Goal: Navigation & Orientation: Find specific page/section

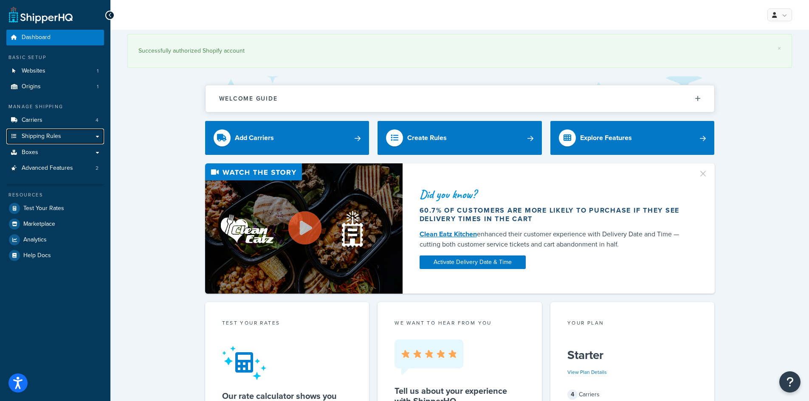
click at [59, 135] on span "Shipping Rules" at bounding box center [41, 136] width 39 height 7
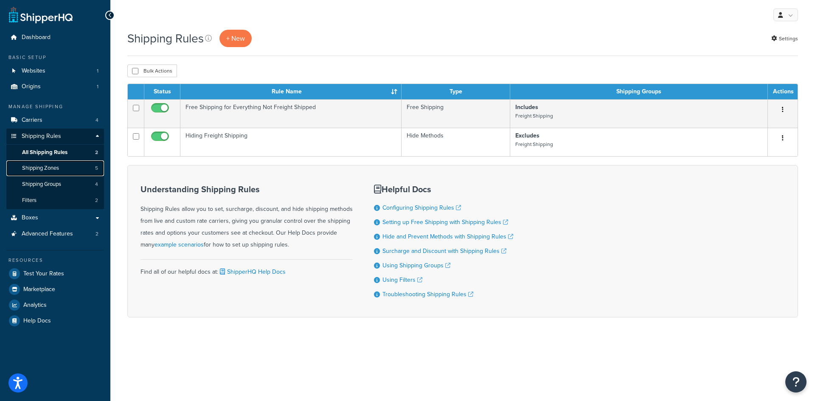
click at [65, 170] on link "Shipping Zones 5" at bounding box center [55, 168] width 98 height 16
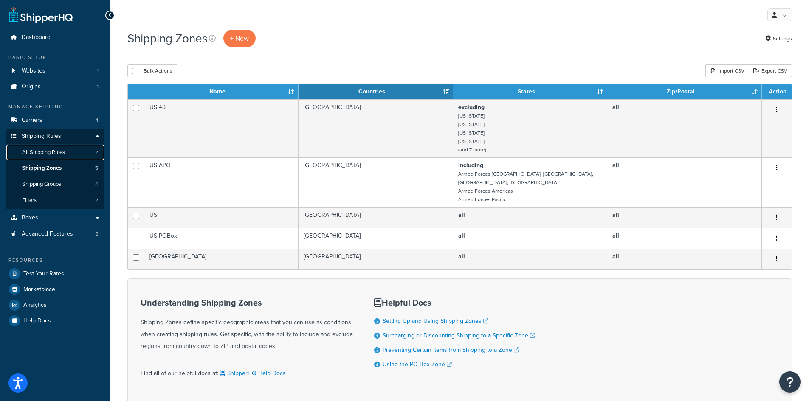
click at [53, 150] on span "All Shipping Rules" at bounding box center [43, 152] width 43 height 7
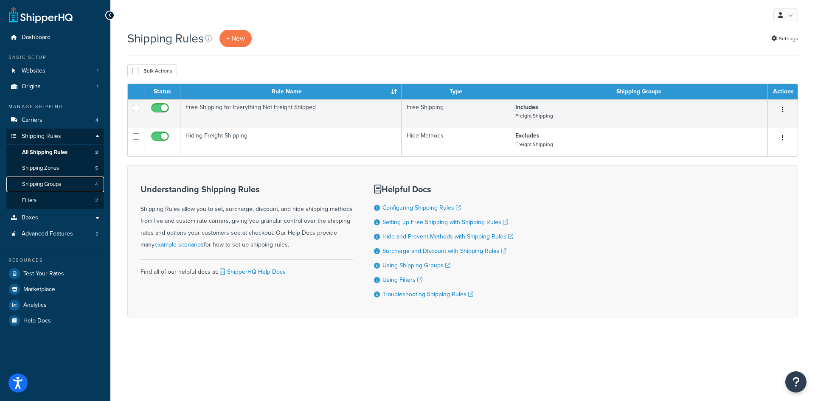
click at [61, 184] on span "Shipping Groups" at bounding box center [41, 184] width 39 height 7
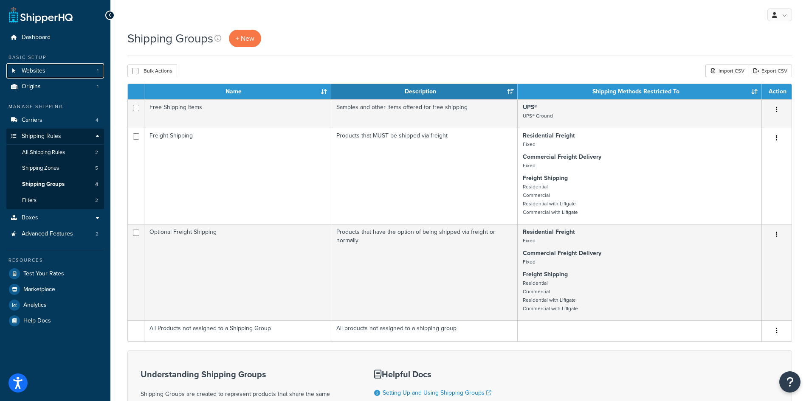
click at [38, 69] on span "Websites" at bounding box center [34, 70] width 24 height 7
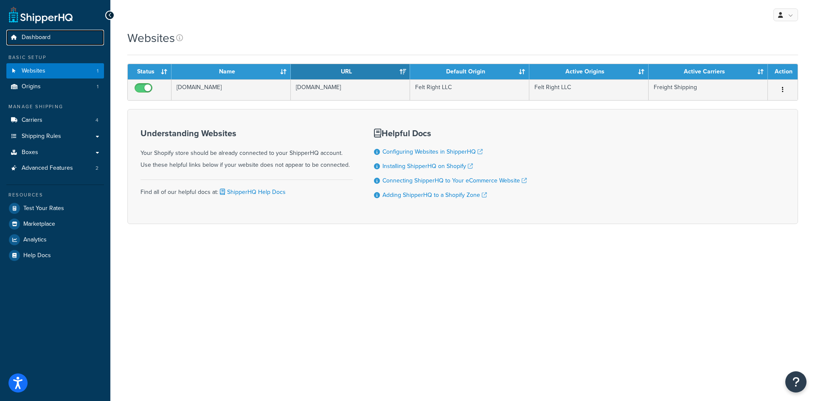
click at [36, 42] on link "Dashboard" at bounding box center [55, 38] width 98 height 16
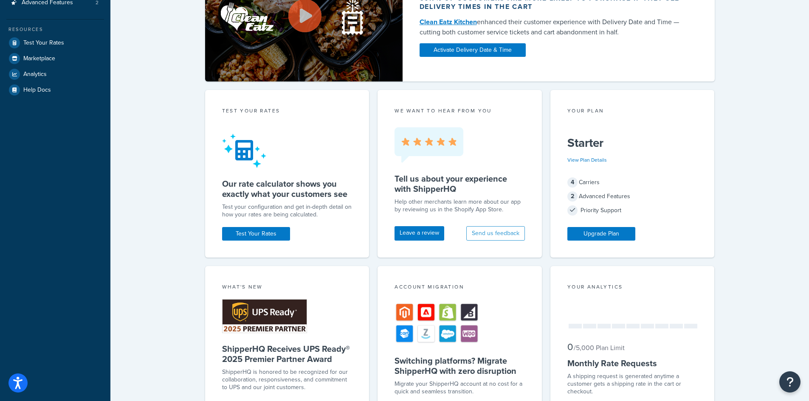
scroll to position [170, 0]
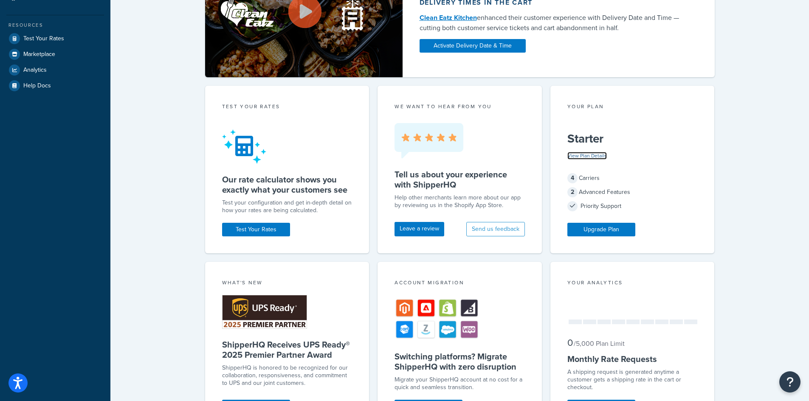
click at [595, 156] on link "View Plan Details" at bounding box center [586, 156] width 39 height 8
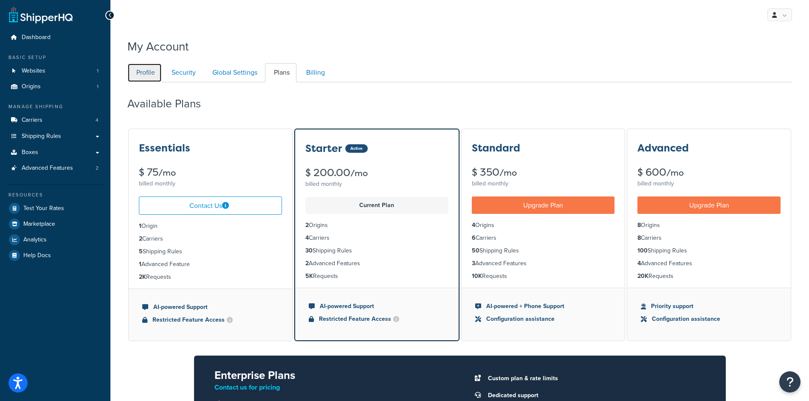
click at [143, 75] on link "Profile" at bounding box center [144, 72] width 34 height 19
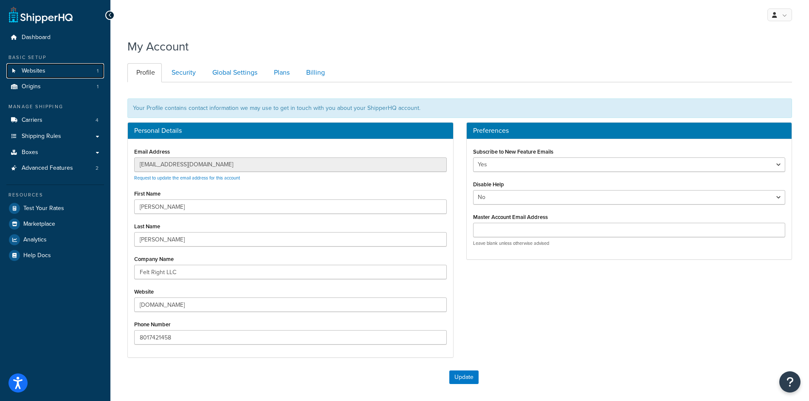
click at [36, 73] on span "Websites" at bounding box center [34, 70] width 24 height 7
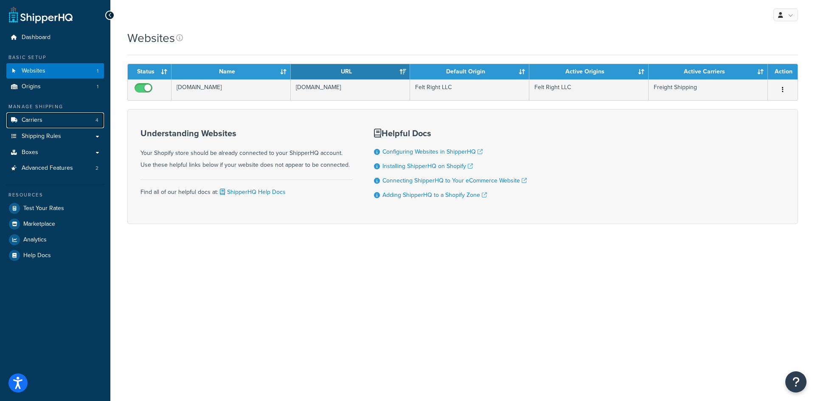
click at [47, 125] on link "Carriers 4" at bounding box center [55, 120] width 98 height 16
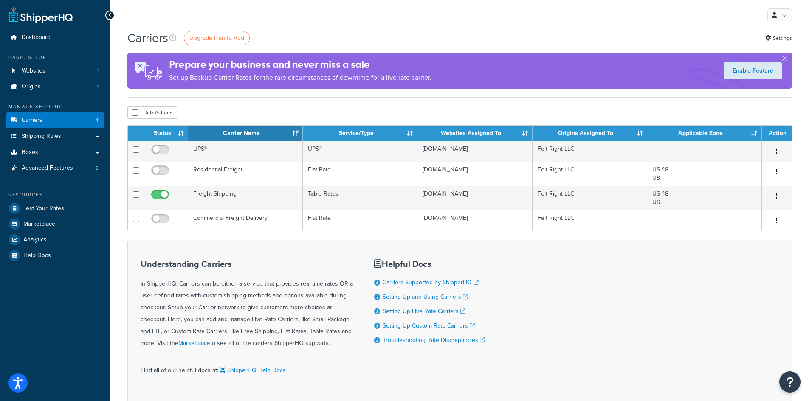
click at [324, 193] on td "Table Rates" at bounding box center [360, 198] width 115 height 24
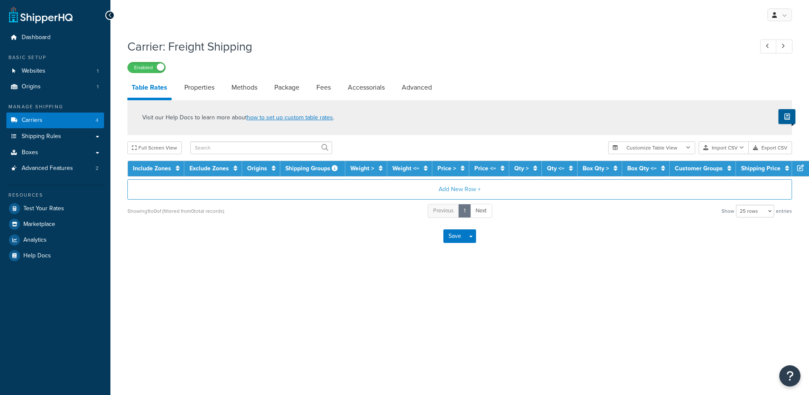
select select "25"
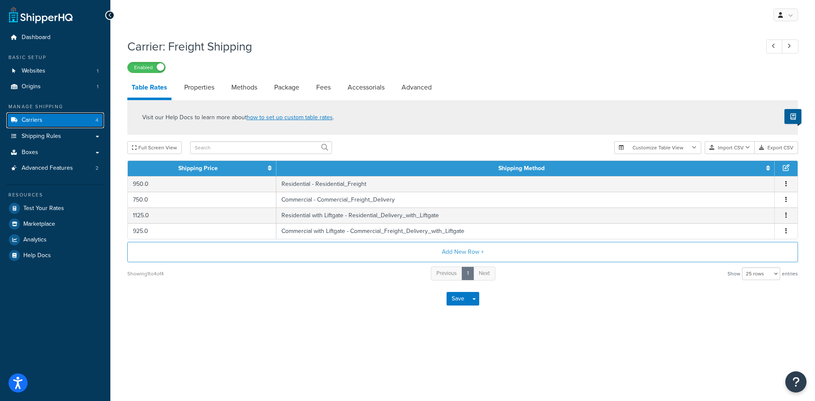
click at [38, 121] on span "Carriers" at bounding box center [32, 120] width 21 height 7
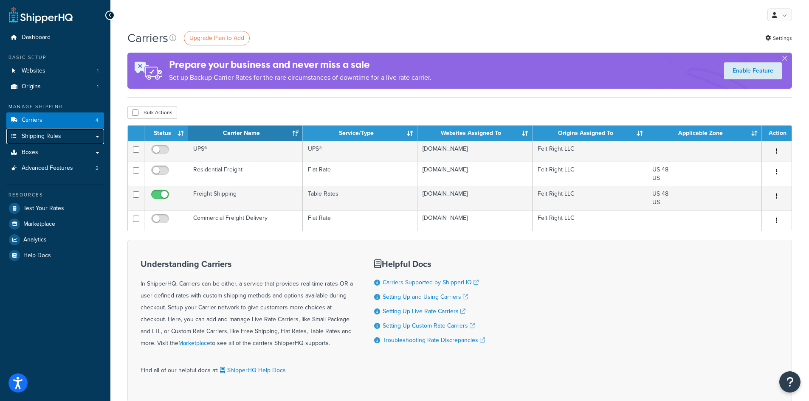
click at [97, 139] on link "Shipping Rules" at bounding box center [55, 137] width 98 height 16
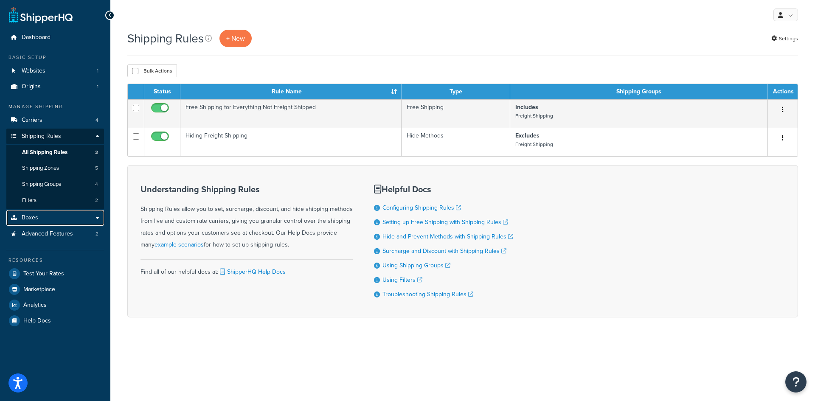
click at [98, 217] on link "Boxes" at bounding box center [55, 218] width 98 height 16
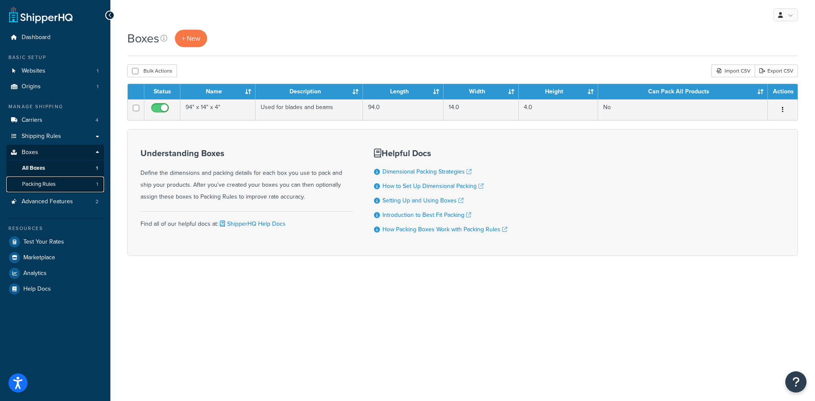
click at [52, 185] on span "Packing Rules" at bounding box center [39, 184] width 34 height 7
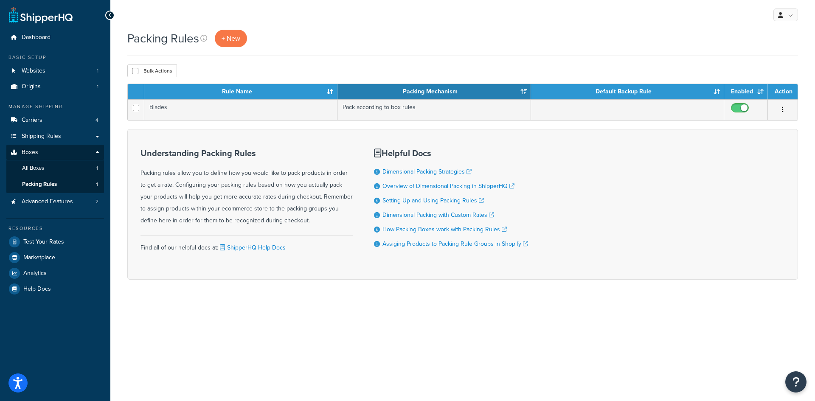
click at [374, 110] on td "Pack according to box rules" at bounding box center [433, 109] width 193 height 21
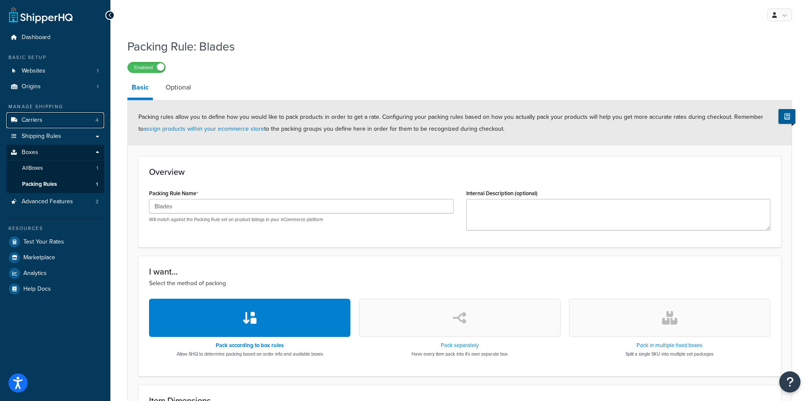
click at [42, 124] on link "Carriers 4" at bounding box center [55, 120] width 98 height 16
